Goal: Task Accomplishment & Management: Use online tool/utility

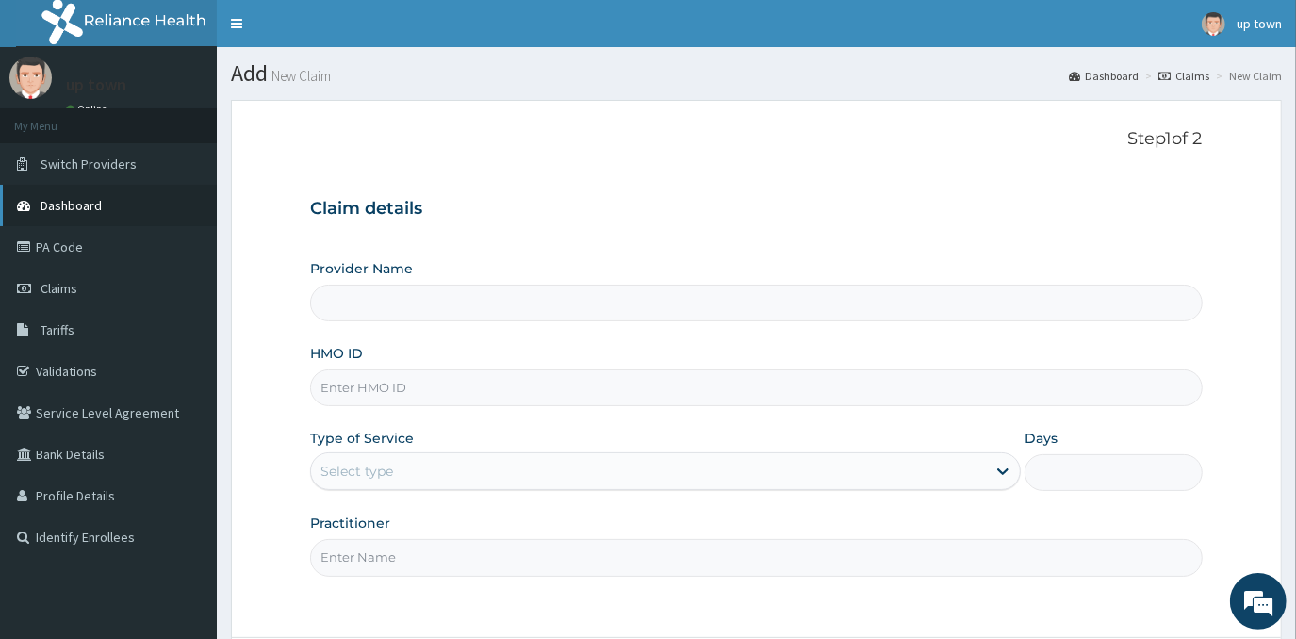
click at [69, 202] on span "Dashboard" at bounding box center [71, 205] width 61 height 17
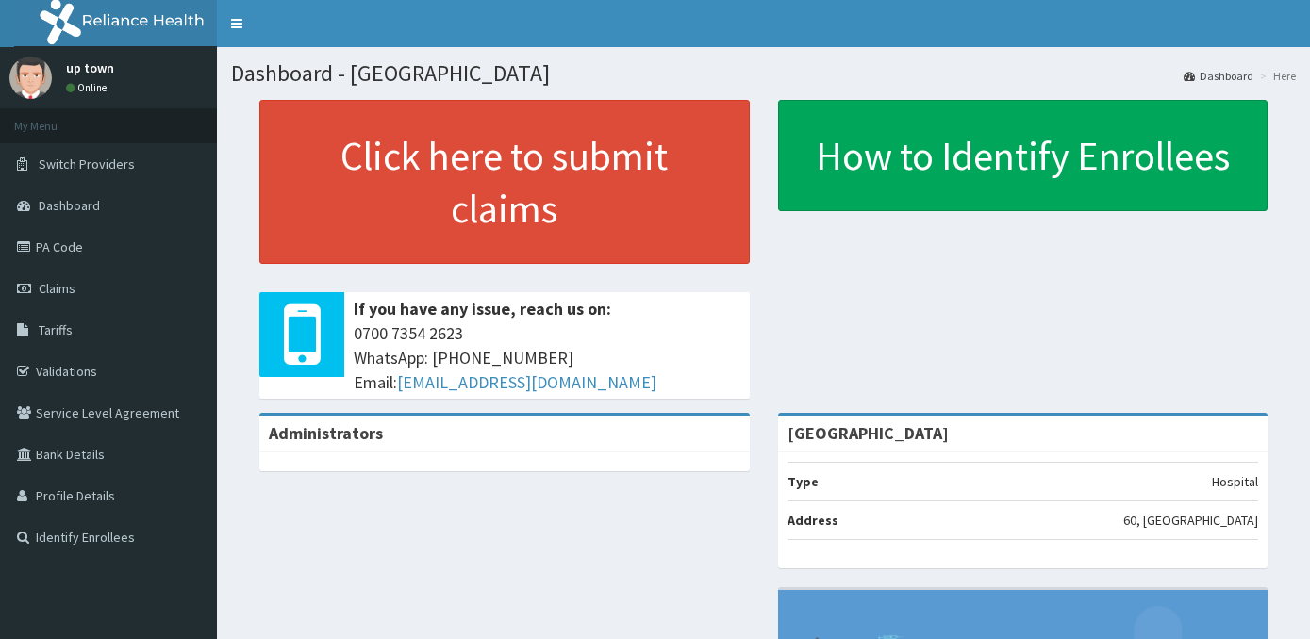
click at [96, 373] on link "Validations" at bounding box center [108, 371] width 217 height 41
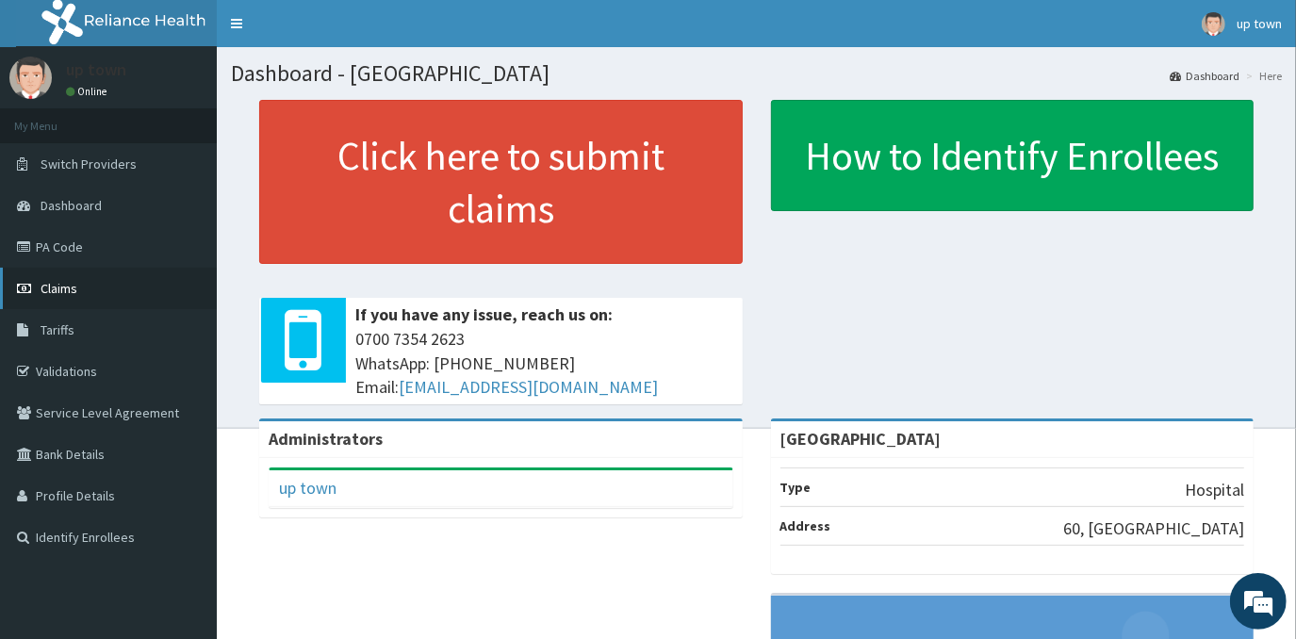
click at [44, 280] on span "Claims" at bounding box center [59, 288] width 37 height 17
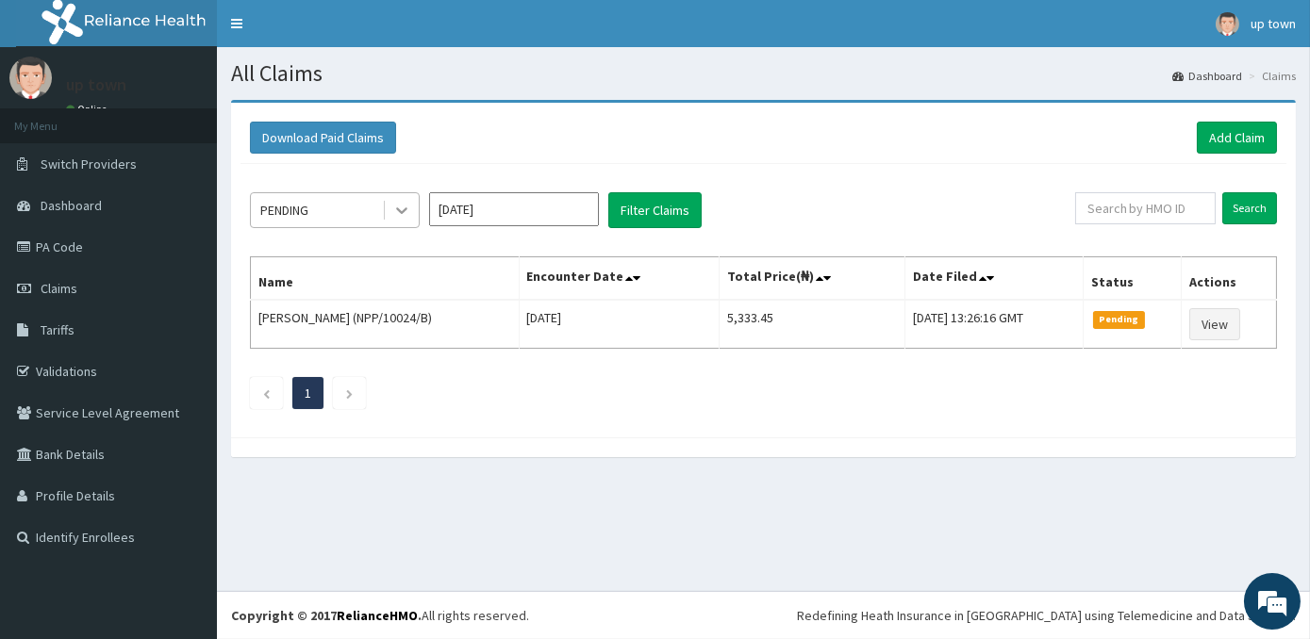
click at [408, 209] on icon at bounding box center [401, 210] width 19 height 19
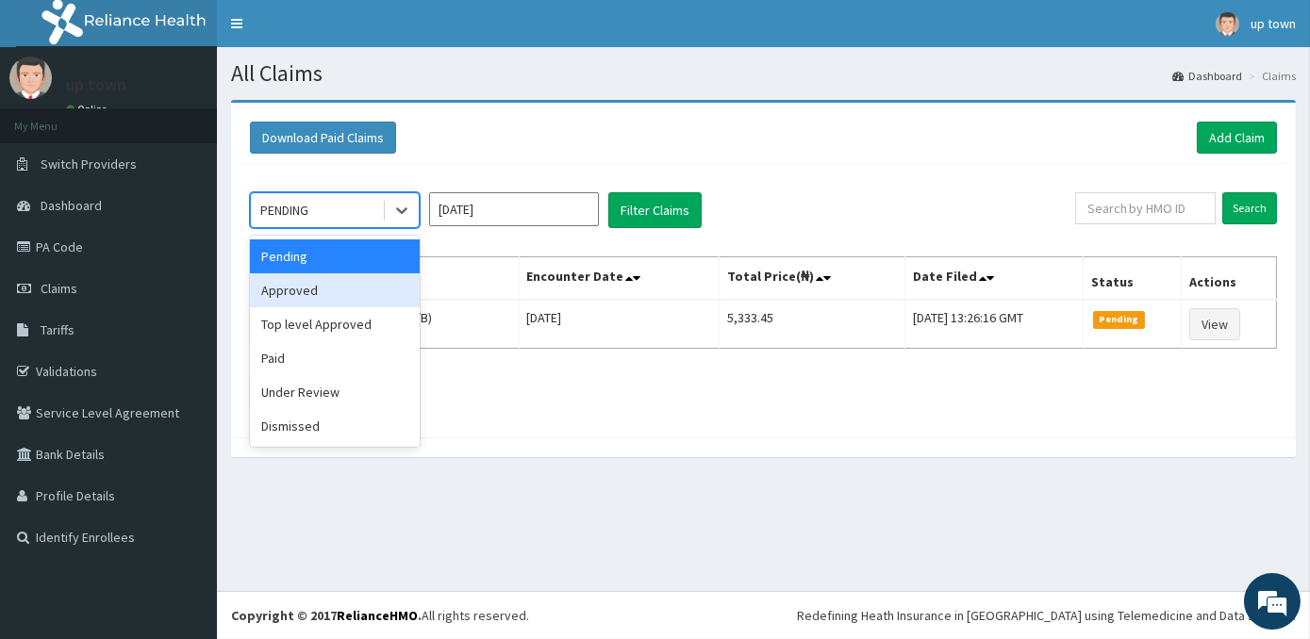
click at [376, 287] on div "Approved" at bounding box center [335, 290] width 170 height 34
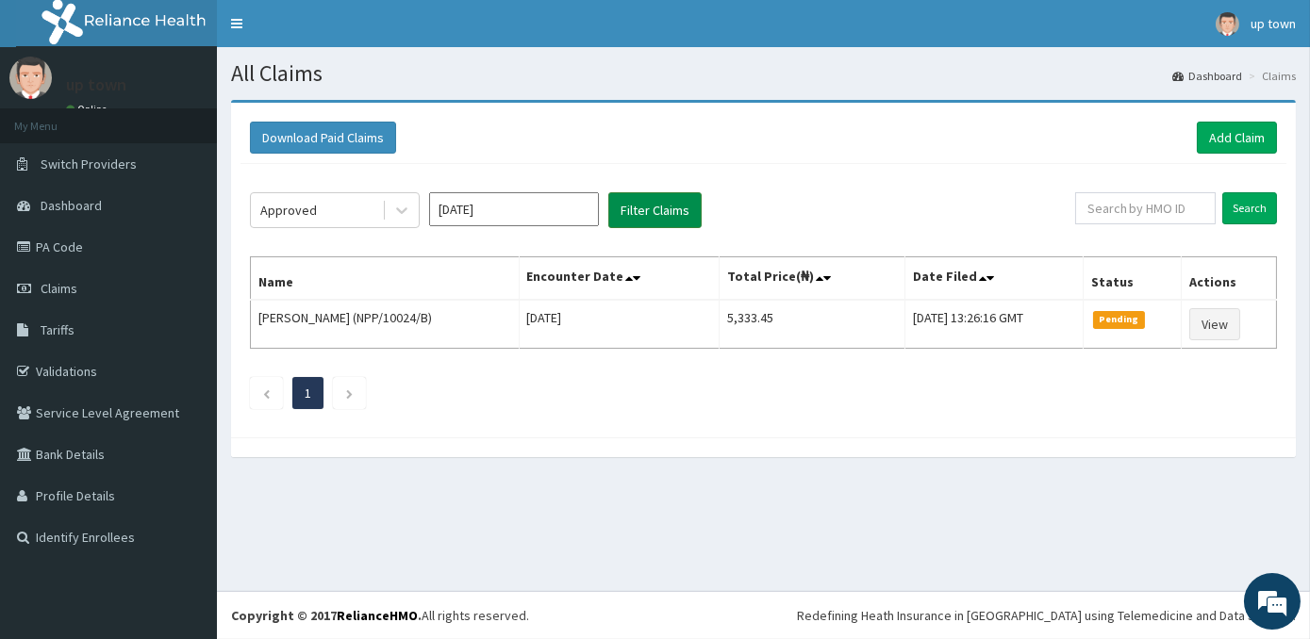
click at [683, 206] on button "Filter Claims" at bounding box center [654, 210] width 93 height 36
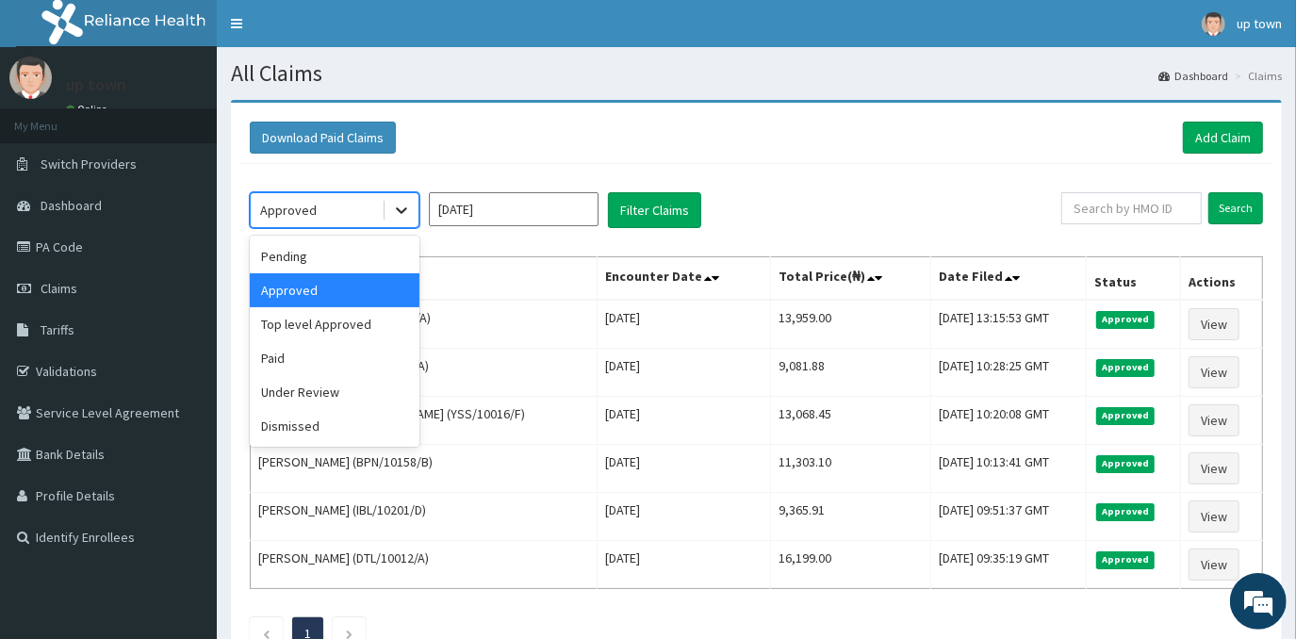
click at [396, 206] on icon at bounding box center [401, 210] width 19 height 19
click at [311, 319] on div "Top level Approved" at bounding box center [335, 324] width 170 height 34
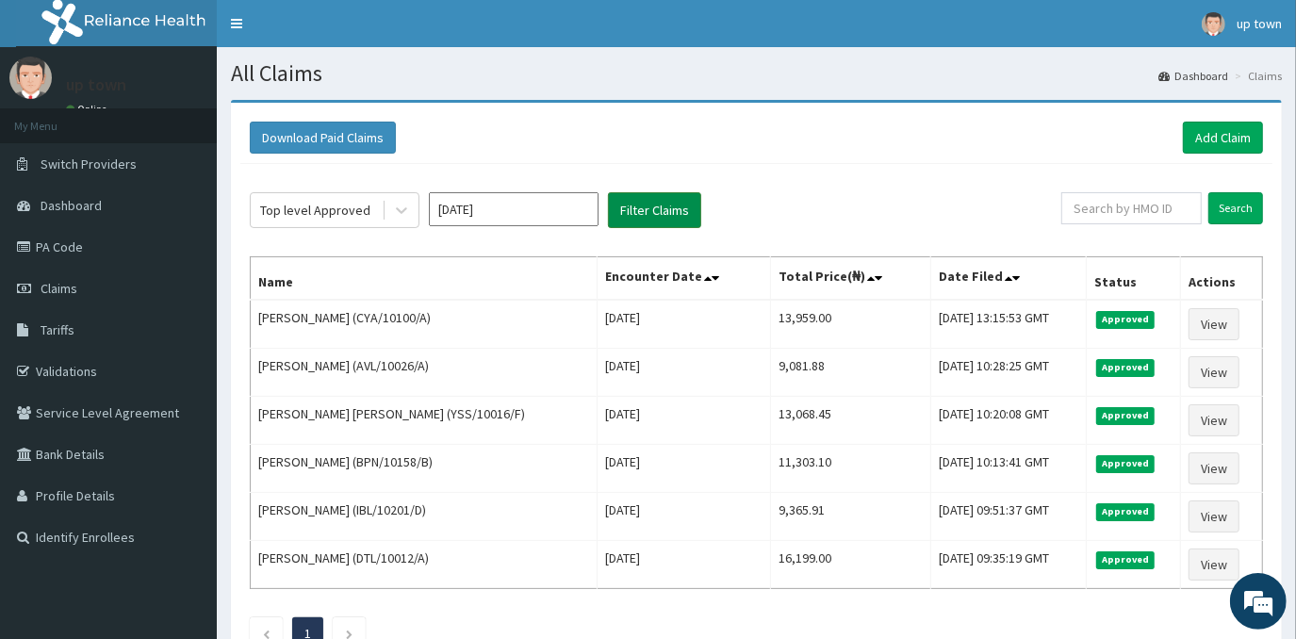
click at [635, 222] on button "Filter Claims" at bounding box center [654, 210] width 93 height 36
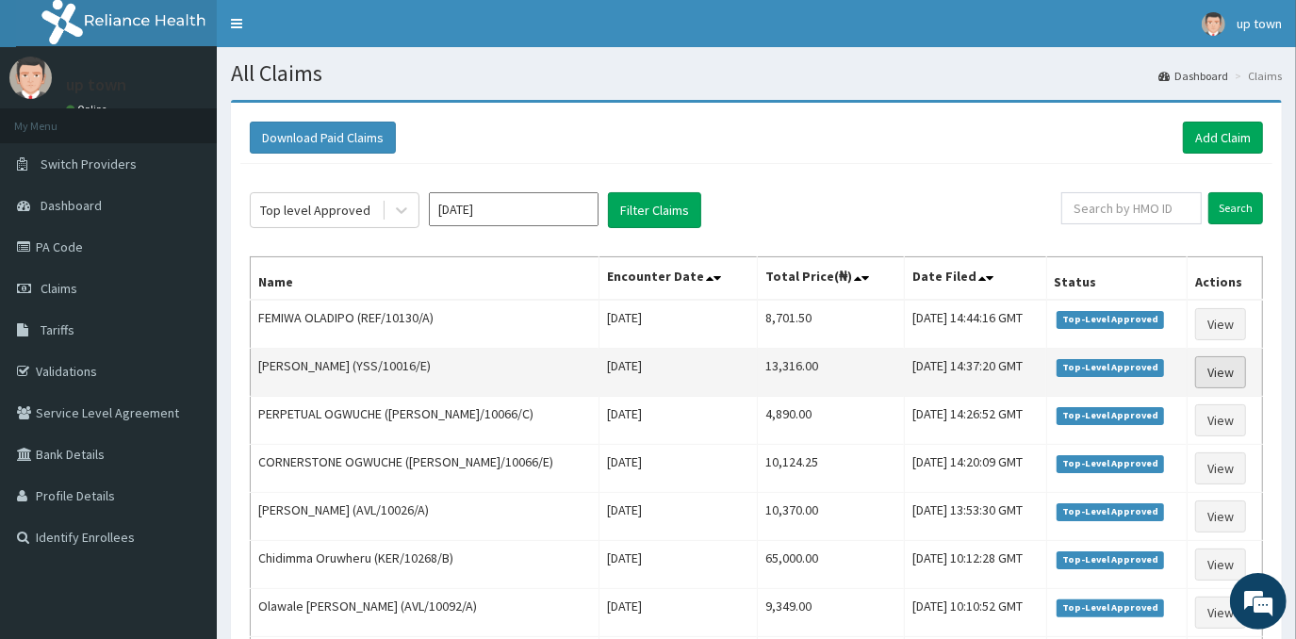
click at [1214, 370] on link "View" at bounding box center [1221, 372] width 51 height 32
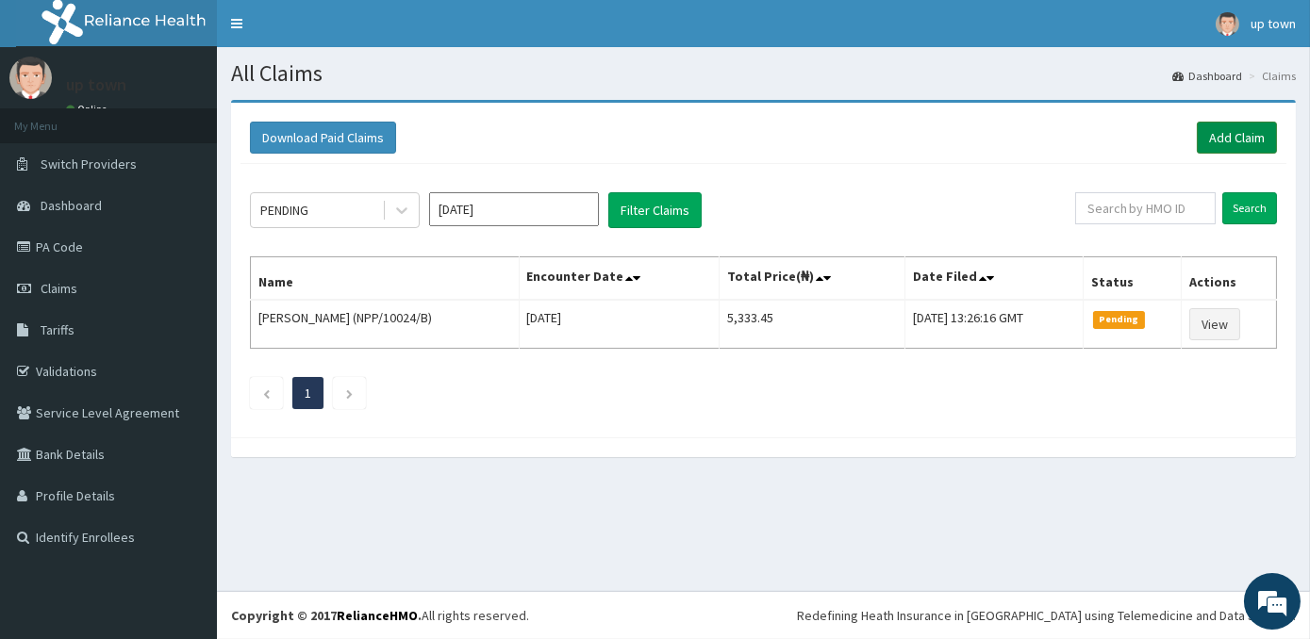
click at [1245, 129] on link "Add Claim" at bounding box center [1236, 138] width 80 height 32
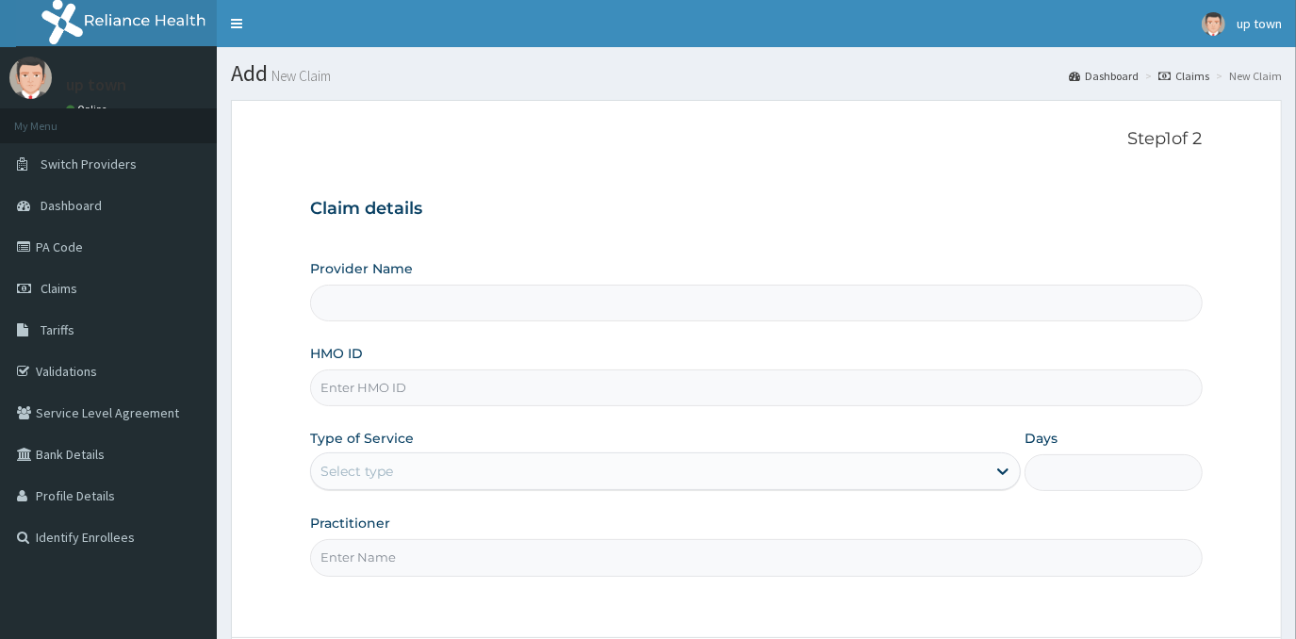
type input "[GEOGRAPHIC_DATA]"
